Goal: Task Accomplishment & Management: Complete application form

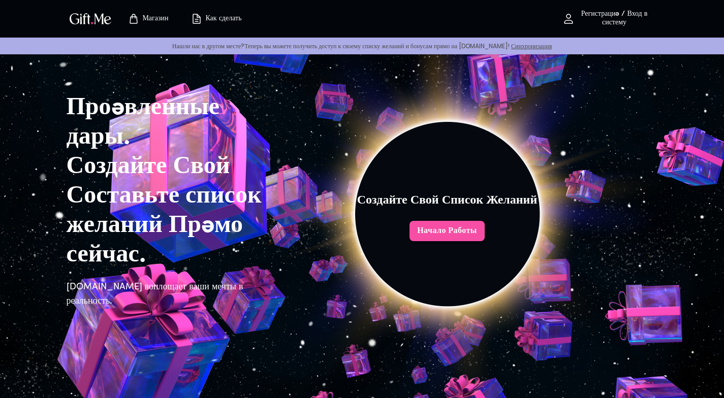
click at [479, 229] on span "Начало работы" at bounding box center [447, 231] width 75 height 11
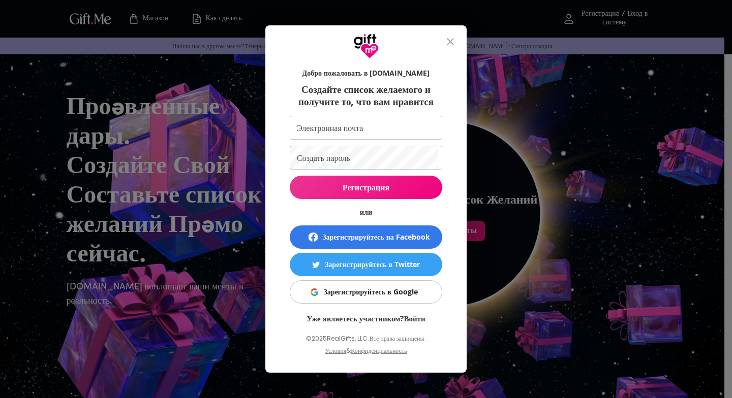
click at [351, 139] on input "Электронная почта" at bounding box center [364, 128] width 148 height 24
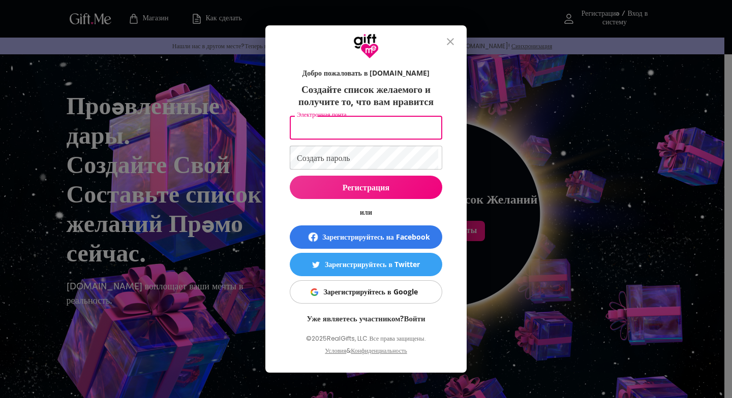
type input "[EMAIL_ADDRESS][DOMAIN_NAME]"
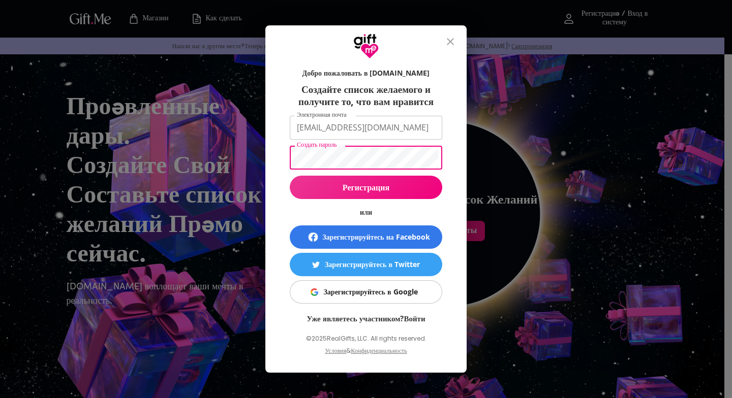
click at [476, 175] on div "Добро пожаловать в [DOMAIN_NAME] Создайте список желаемого и получите то, что в…" at bounding box center [366, 199] width 732 height 398
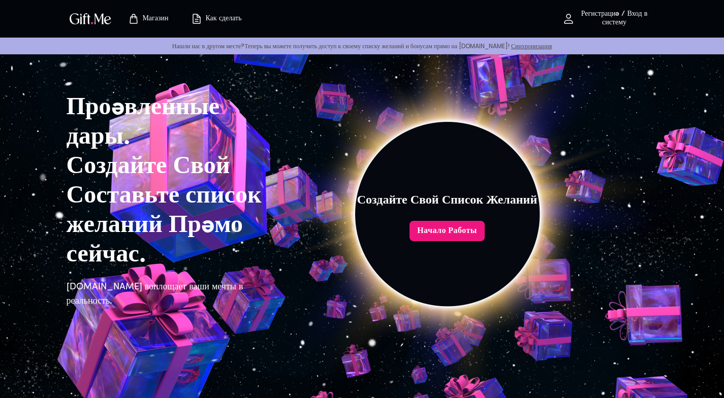
click at [386, 195] on ya-tr-span "Создайте Свой Список Желаний" at bounding box center [447, 201] width 180 height 12
click at [440, 232] on ya-tr-span "Начало работы" at bounding box center [447, 231] width 60 height 11
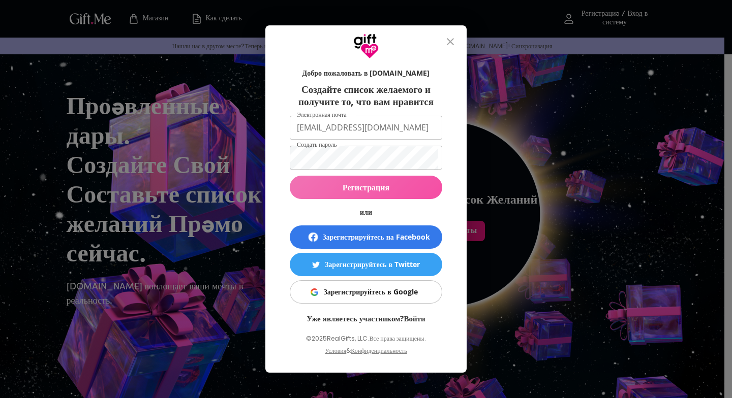
click at [389, 184] on button "Регистрация" at bounding box center [366, 187] width 152 height 23
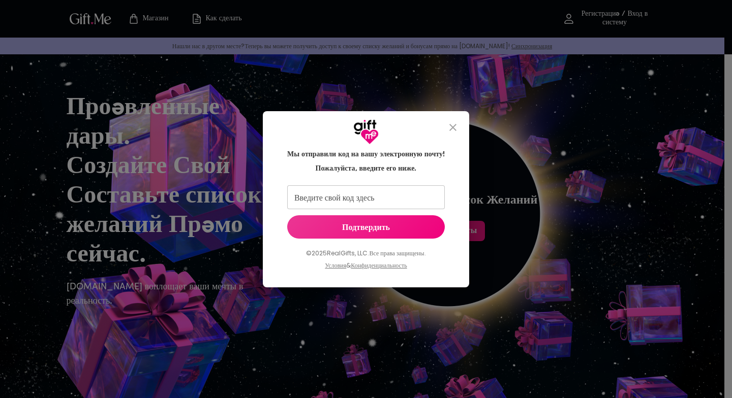
click at [406, 198] on input "Введите свой код здесь" at bounding box center [363, 197] width 153 height 24
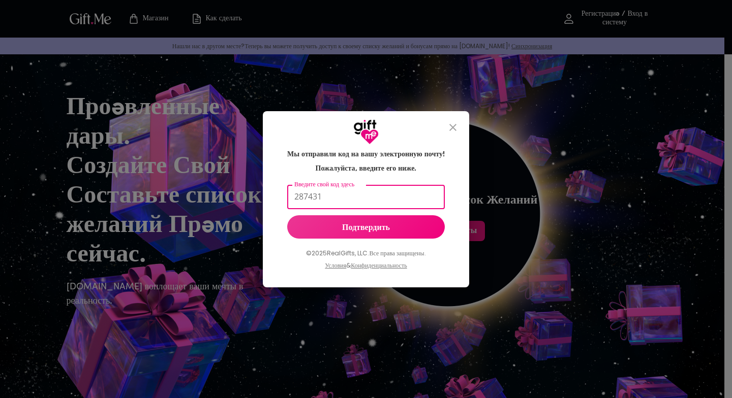
type input "287431"
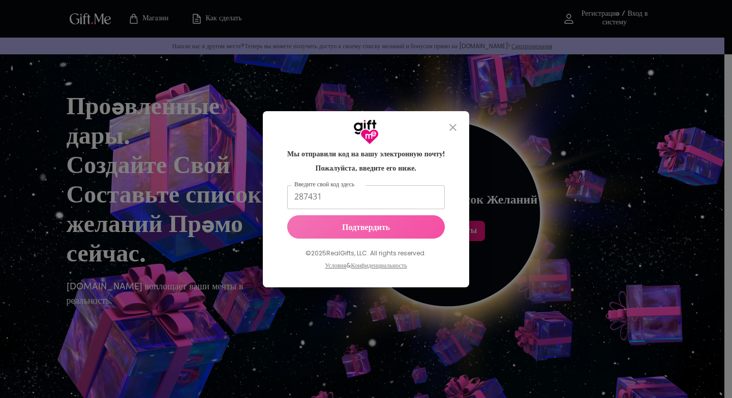
click at [436, 232] on span "Подтвердить" at bounding box center [366, 227] width 158 height 11
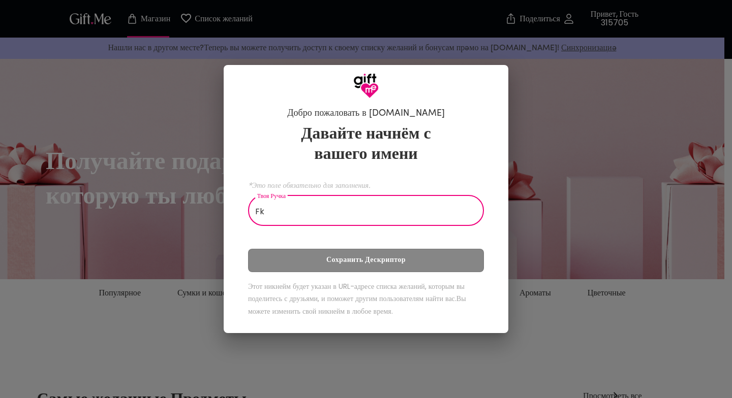
type input "F"
type input "А"
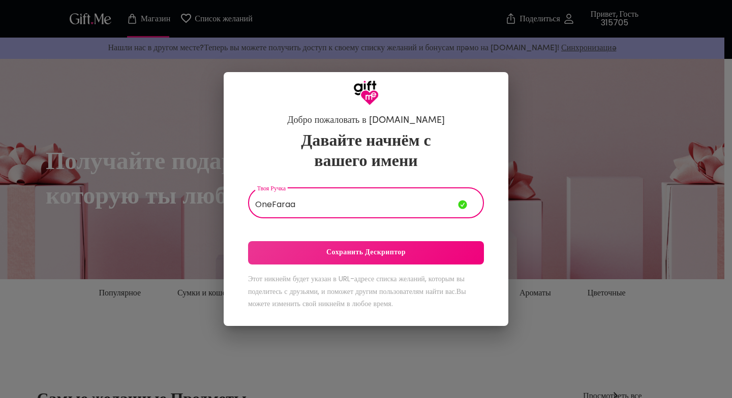
type input "OneFaraa"
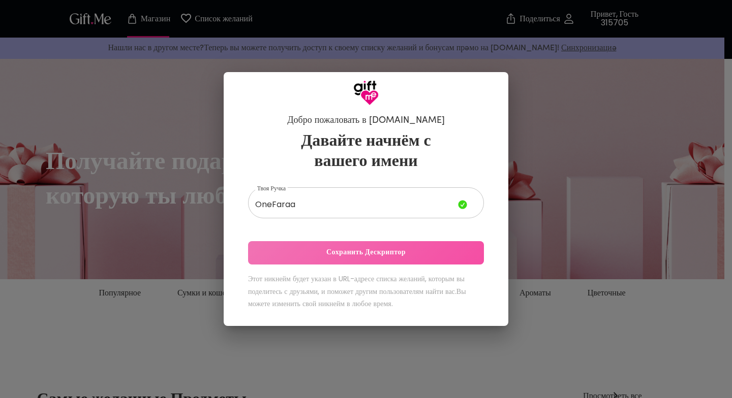
click at [427, 250] on span "Сохранить Дескриптор" at bounding box center [366, 252] width 236 height 11
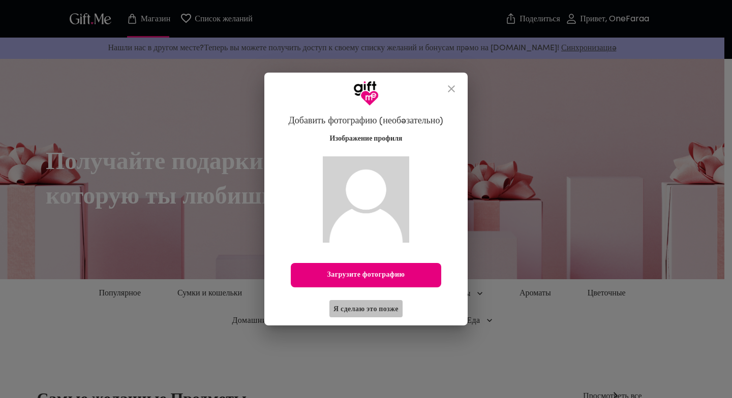
click at [382, 309] on ya-tr-span "Я сделаю это позже" at bounding box center [365, 308] width 65 height 11
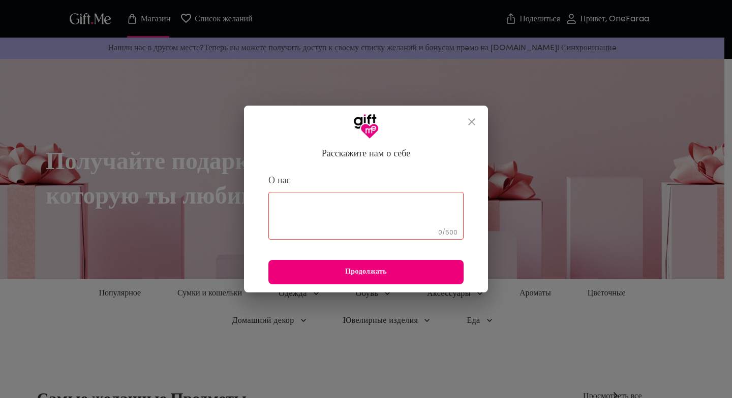
click at [441, 276] on span "Продолжать" at bounding box center [365, 272] width 195 height 11
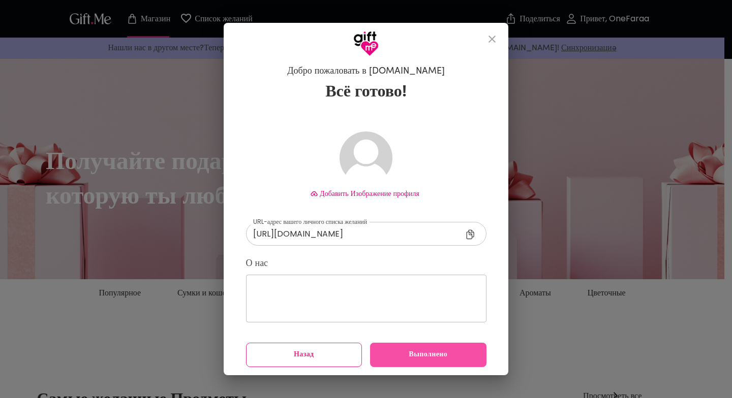
click at [417, 348] on button "Выполнено" at bounding box center [428, 355] width 116 height 24
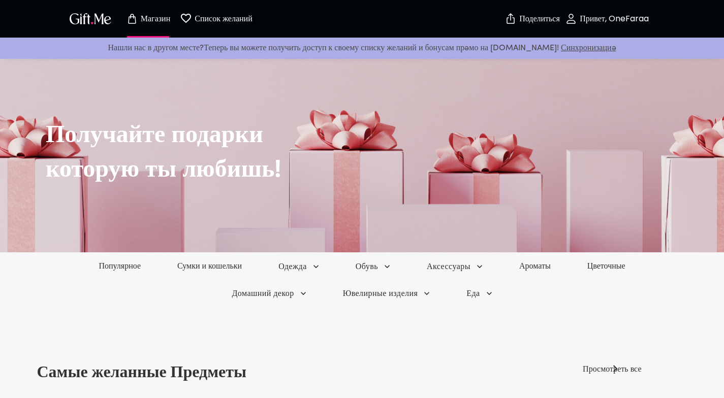
scroll to position [51, 0]
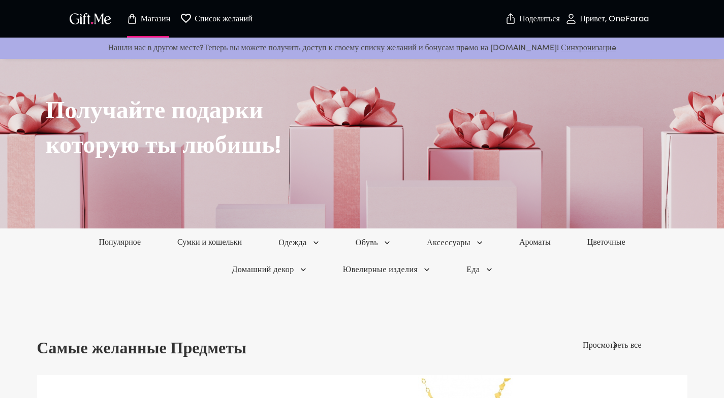
click at [131, 250] on div "Популярное Сумки и кошельки Одежда Обувь Аксессуары Ароматы Цветочные" at bounding box center [362, 242] width 724 height 27
click at [134, 239] on ya-tr-span "Популярное" at bounding box center [120, 242] width 45 height 12
